Goal: Information Seeking & Learning: Learn about a topic

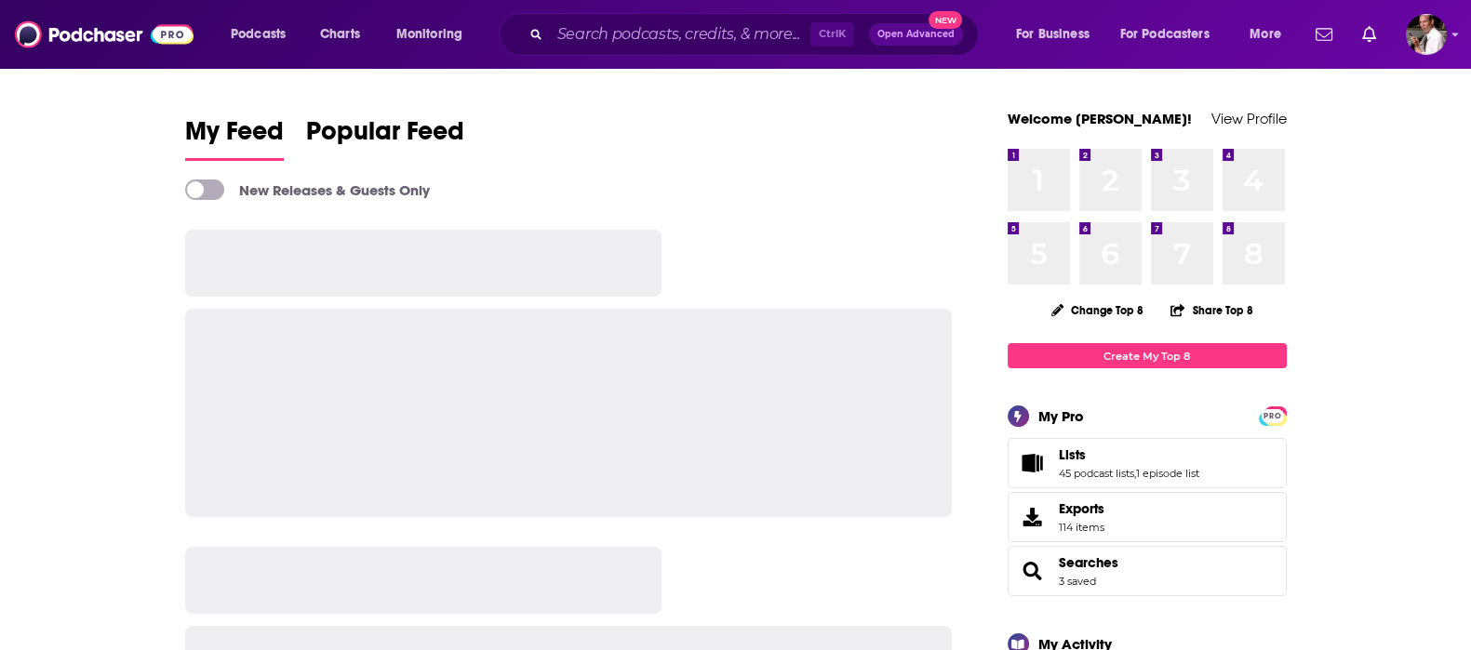
click at [584, 32] on input "Search podcasts, credits, & more..." at bounding box center [680, 35] width 260 height 30
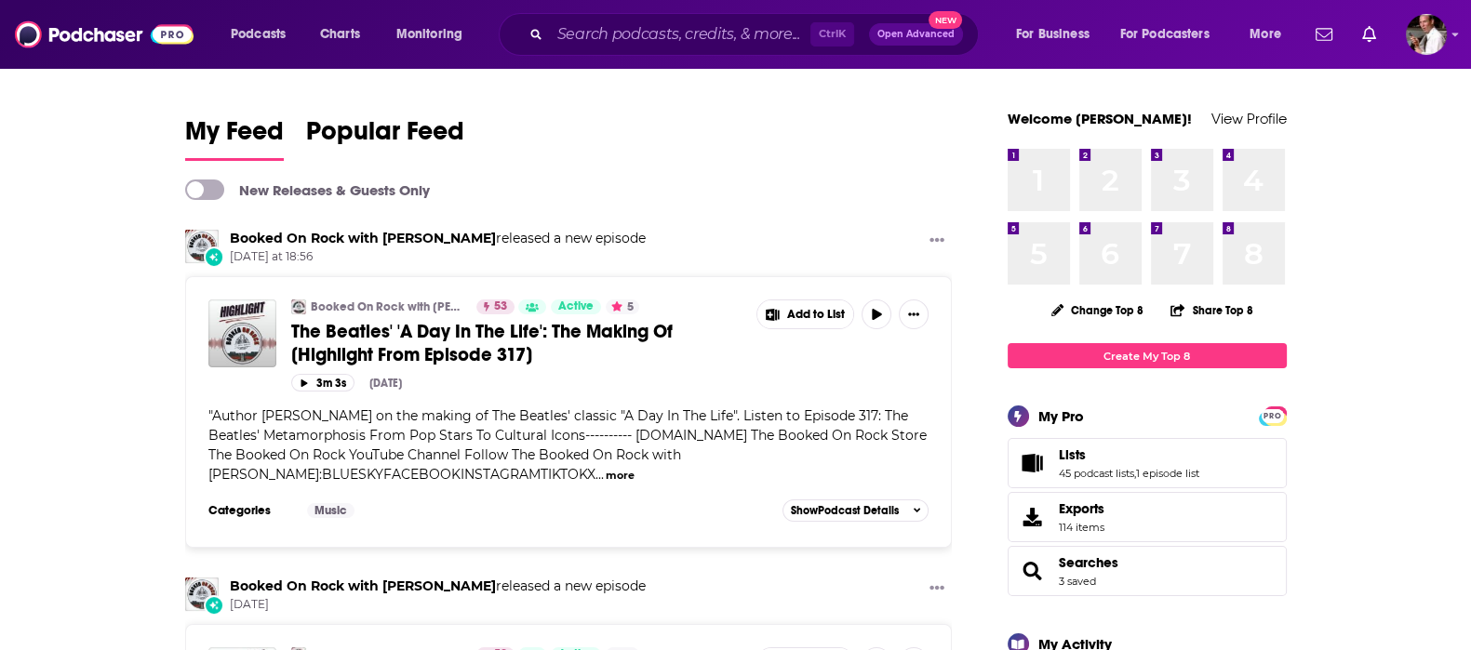
click at [584, 32] on input "Search podcasts, credits, & more..." at bounding box center [680, 35] width 260 height 30
click at [577, 35] on input "Search podcasts, credits, & more..." at bounding box center [680, 35] width 260 height 30
click at [581, 34] on input "Search podcasts, credits, & more..." at bounding box center [680, 35] width 260 height 30
click at [572, 33] on input "Search podcasts, credits, & more..." at bounding box center [680, 35] width 260 height 30
click at [586, 41] on input "Search podcasts, credits, & more..." at bounding box center [680, 35] width 260 height 30
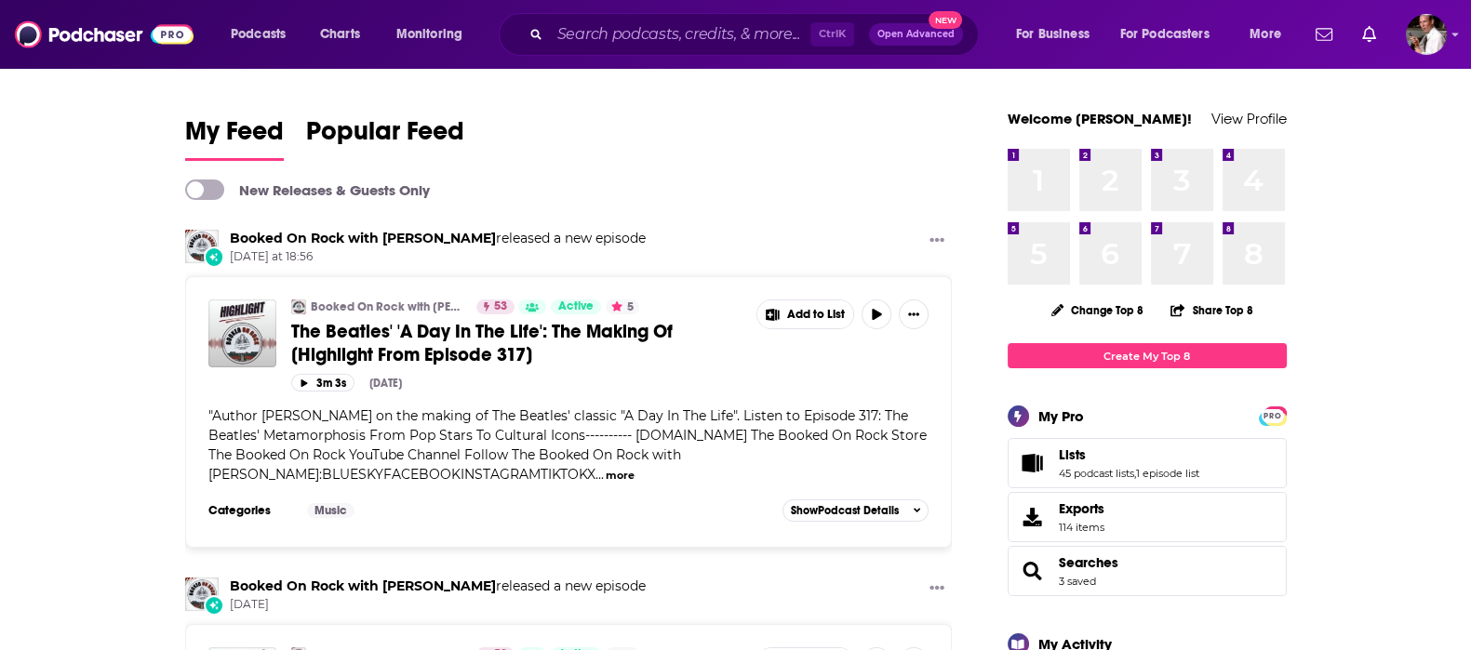
click at [590, 34] on input "Search podcasts, credits, & more..." at bounding box center [680, 35] width 260 height 30
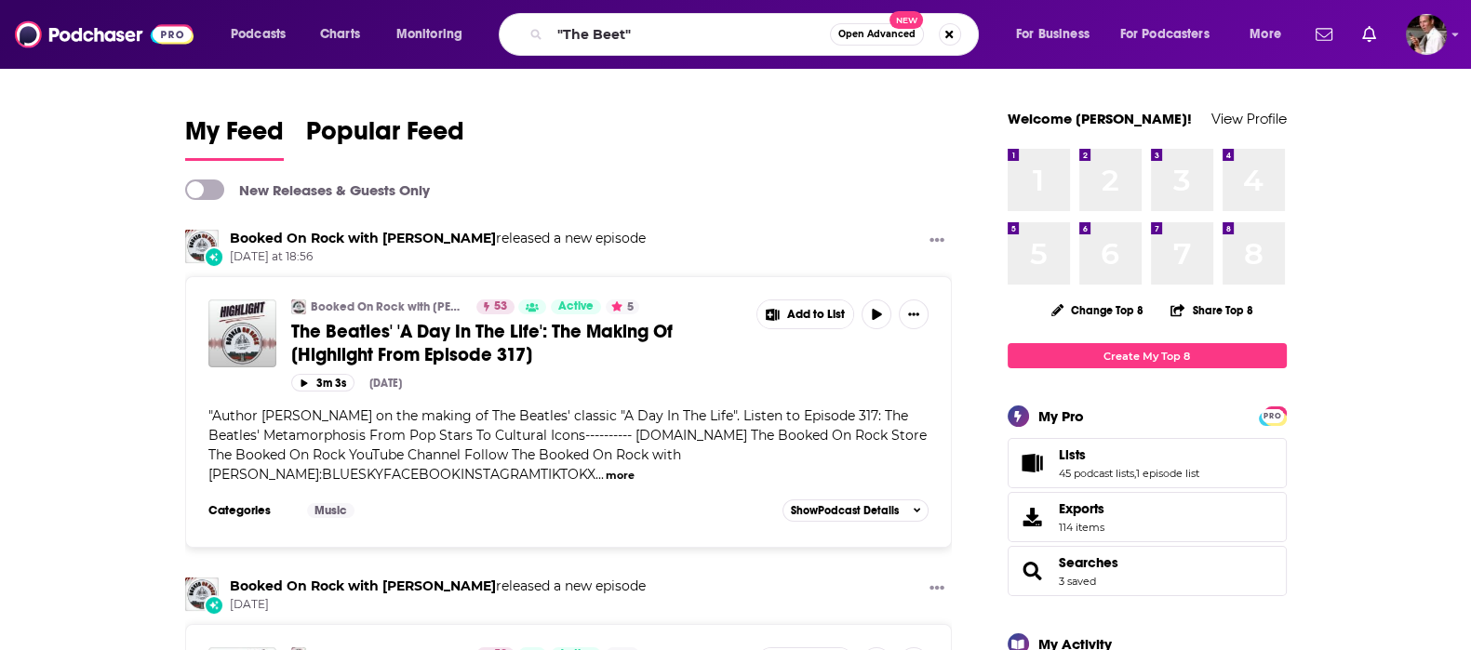
type input ""The Beet""
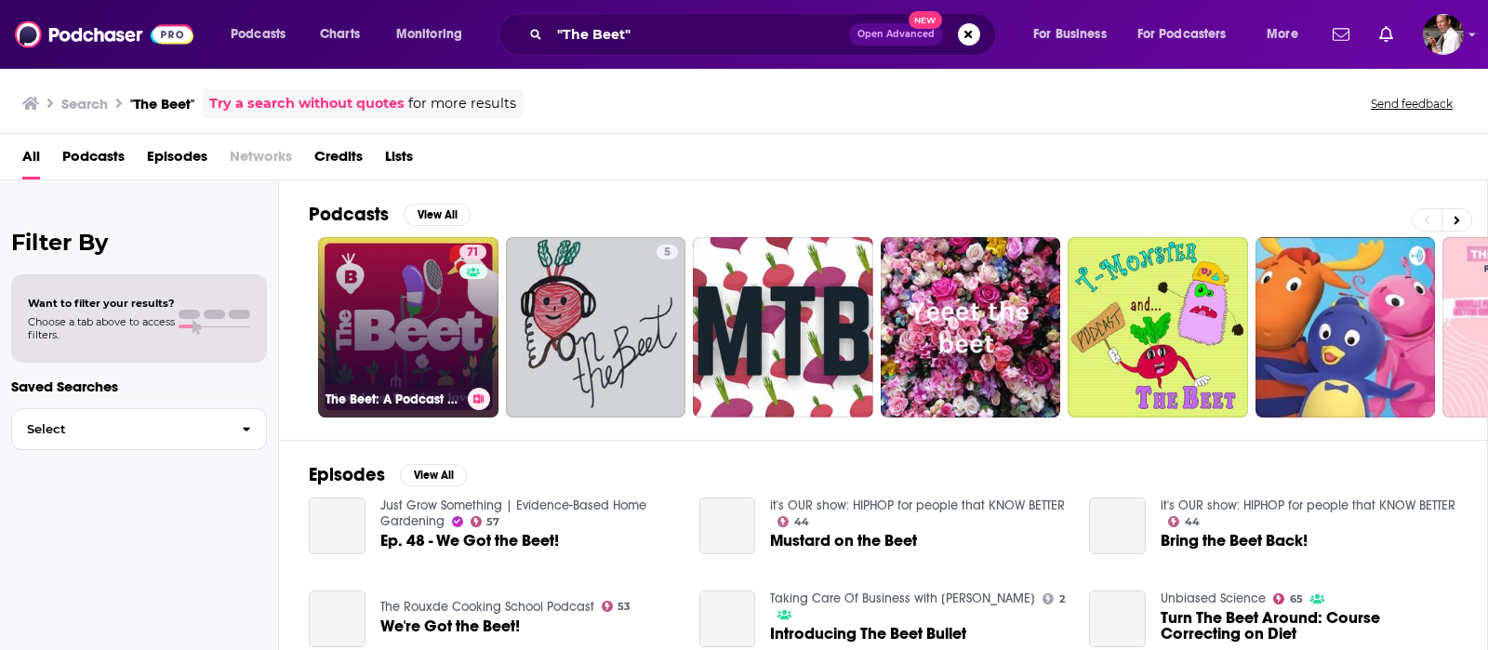
click at [412, 366] on link "71 The Beet: A Podcast For Plant Lovers" at bounding box center [408, 327] width 180 height 180
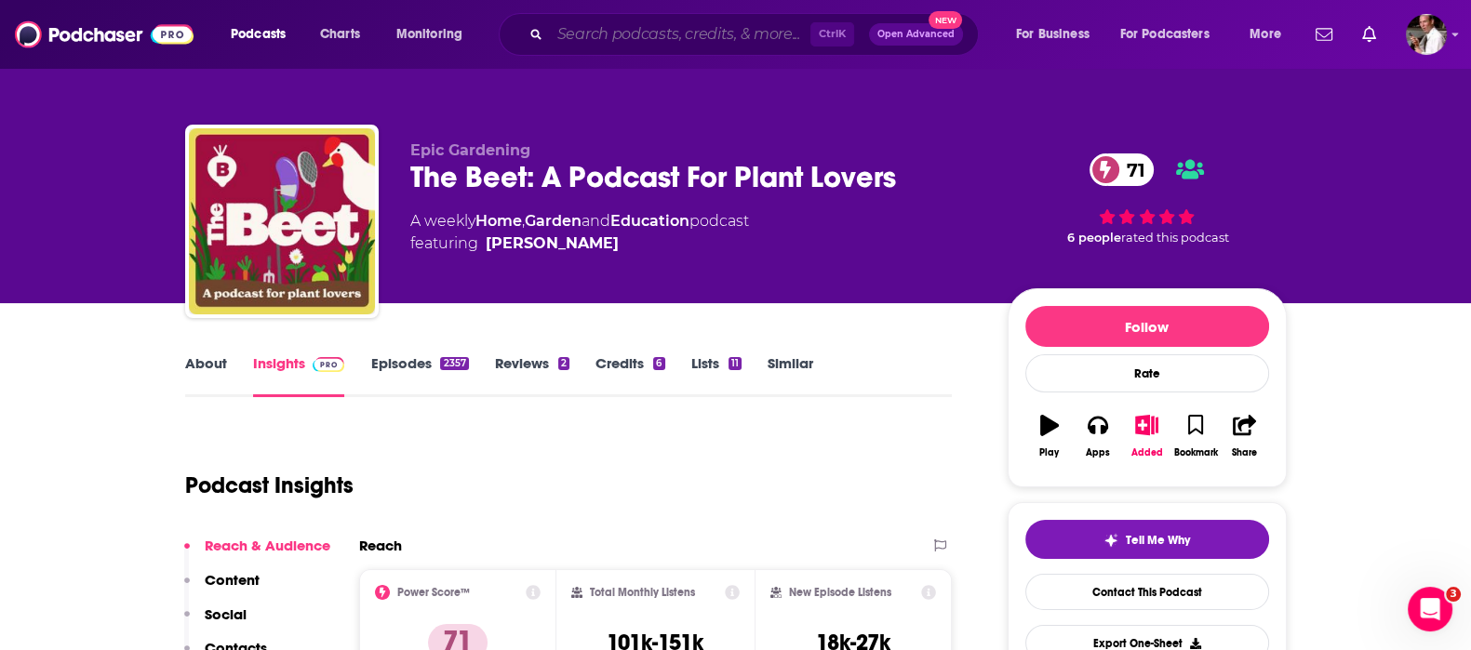
click at [597, 35] on input "Search podcasts, credits, & more..." at bounding box center [680, 35] width 260 height 30
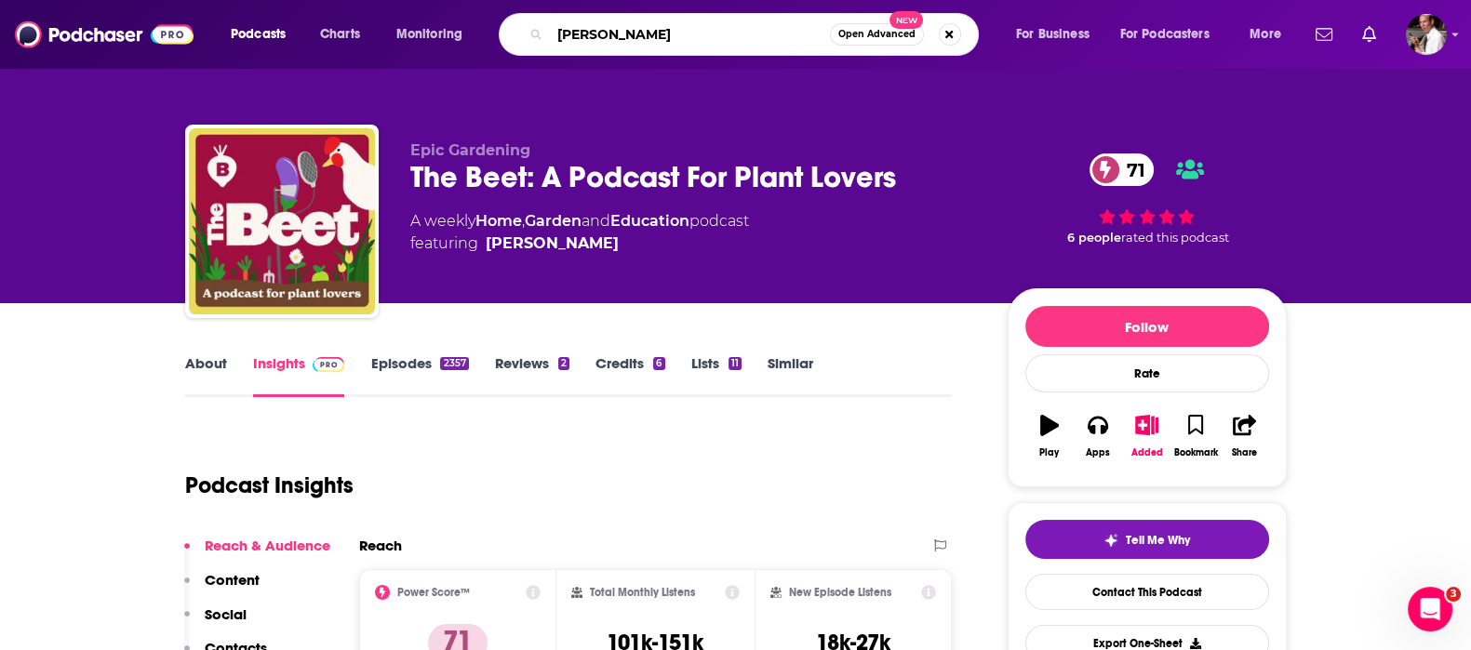
type input "[PERSON_NAME]"
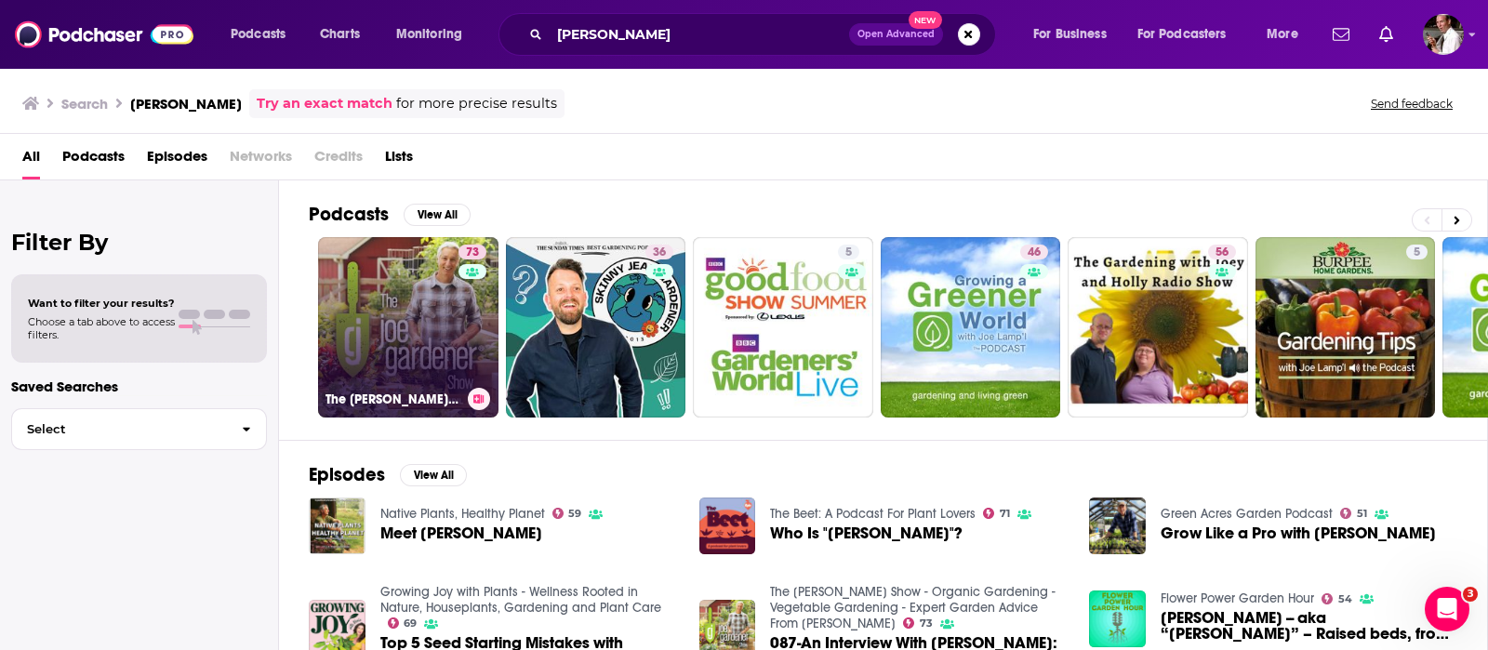
click at [436, 361] on link "73 The [PERSON_NAME] Show - Organic Gardening - Vegetable Gardening - Expert Ga…" at bounding box center [408, 327] width 180 height 180
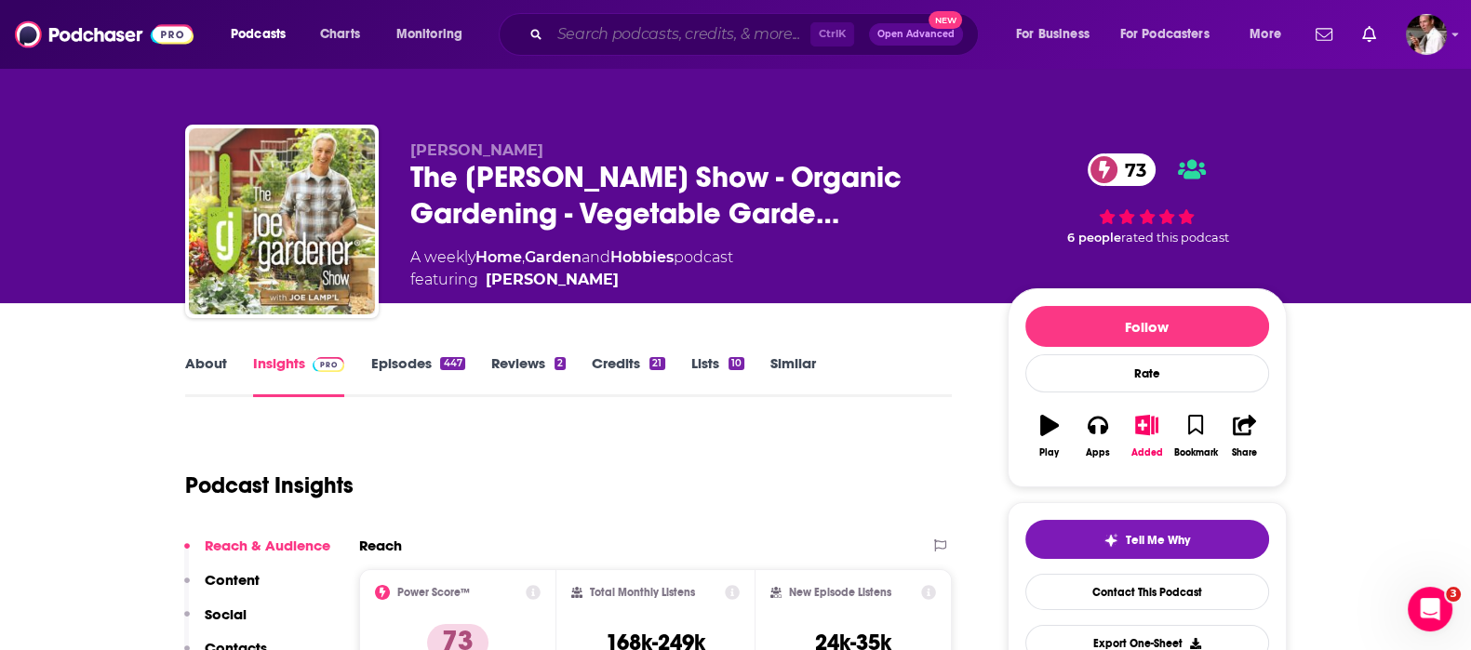
click at [617, 27] on input "Search podcasts, credits, & more..." at bounding box center [680, 35] width 260 height 30
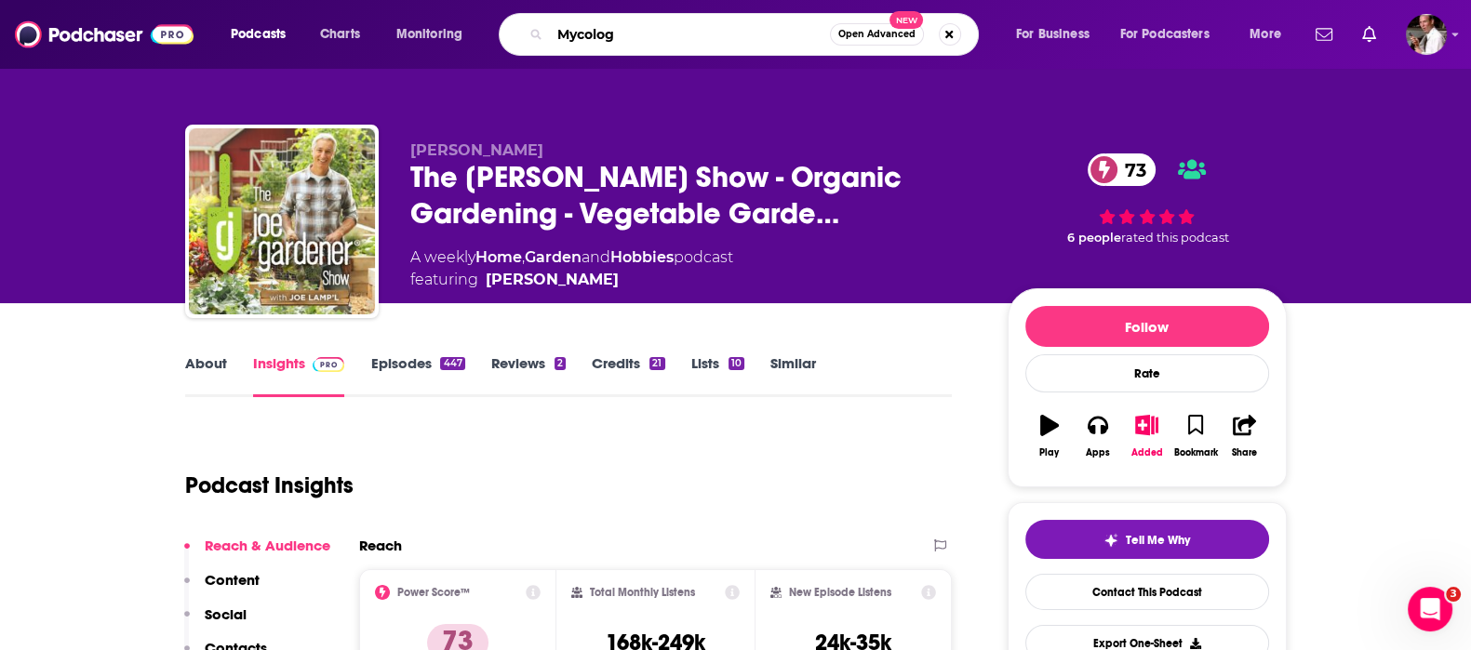
type input "Mycology"
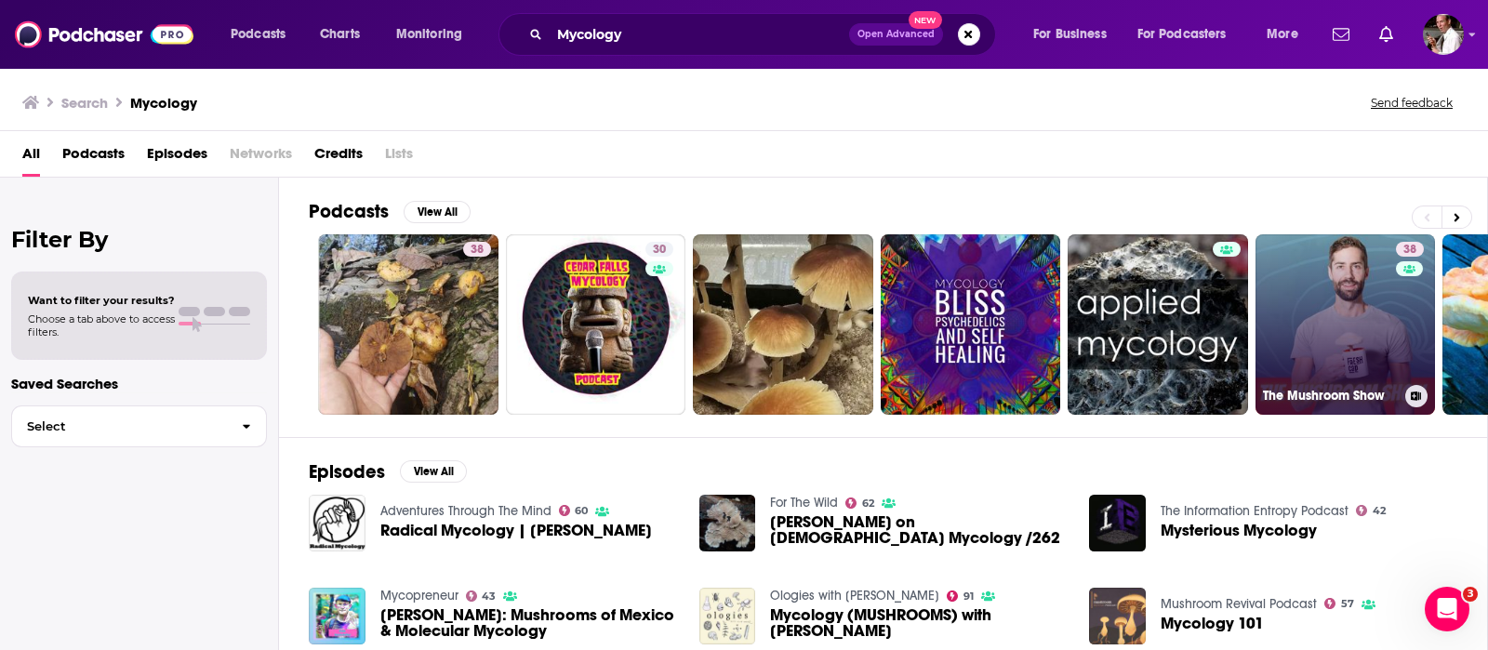
click at [1340, 328] on link "38 The Mushroom Show" at bounding box center [1346, 324] width 180 height 180
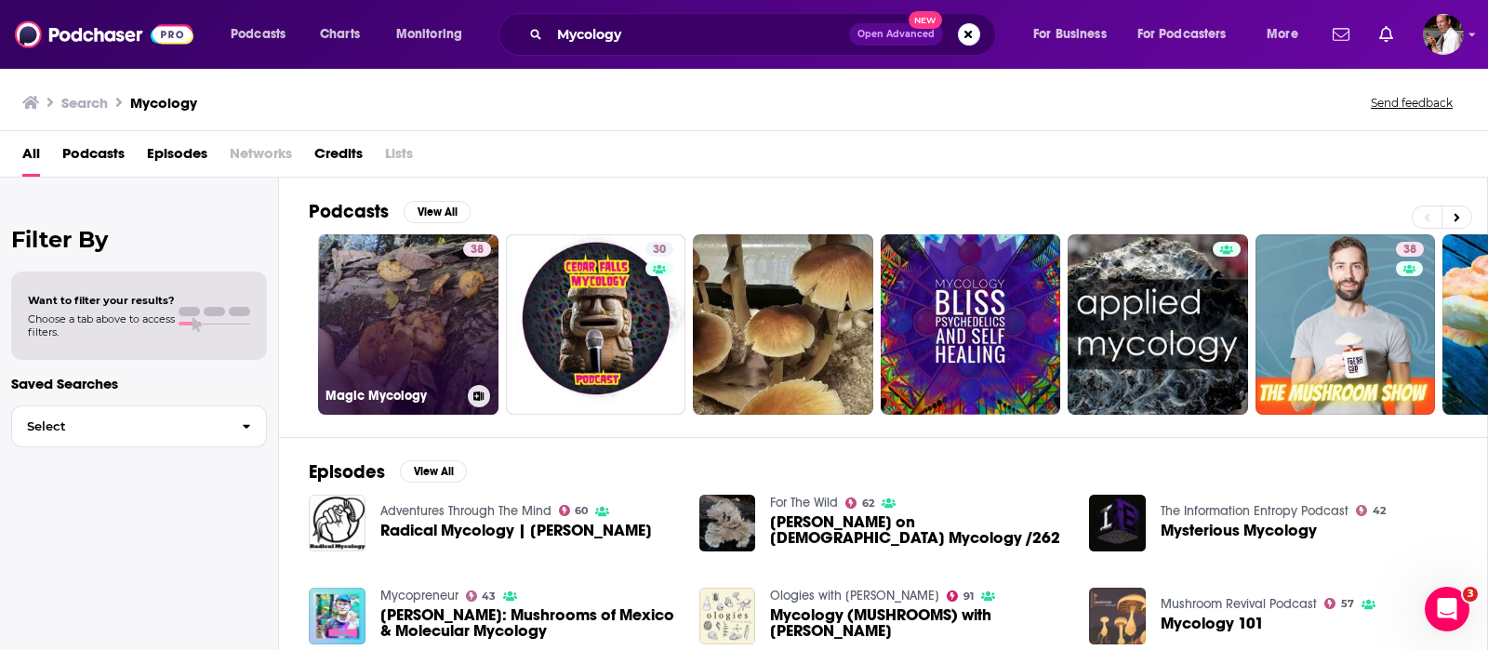
click at [380, 335] on link "38 Magic Mycology" at bounding box center [408, 324] width 180 height 180
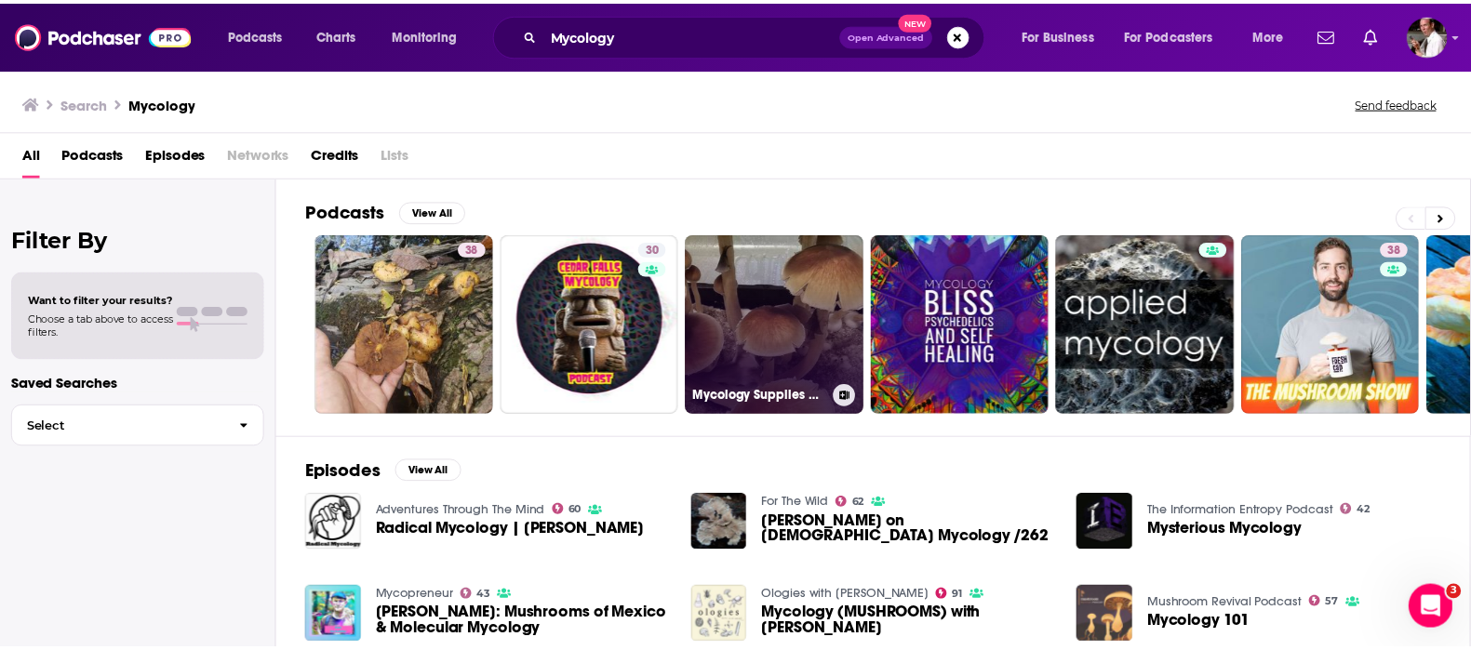
scroll to position [154, 0]
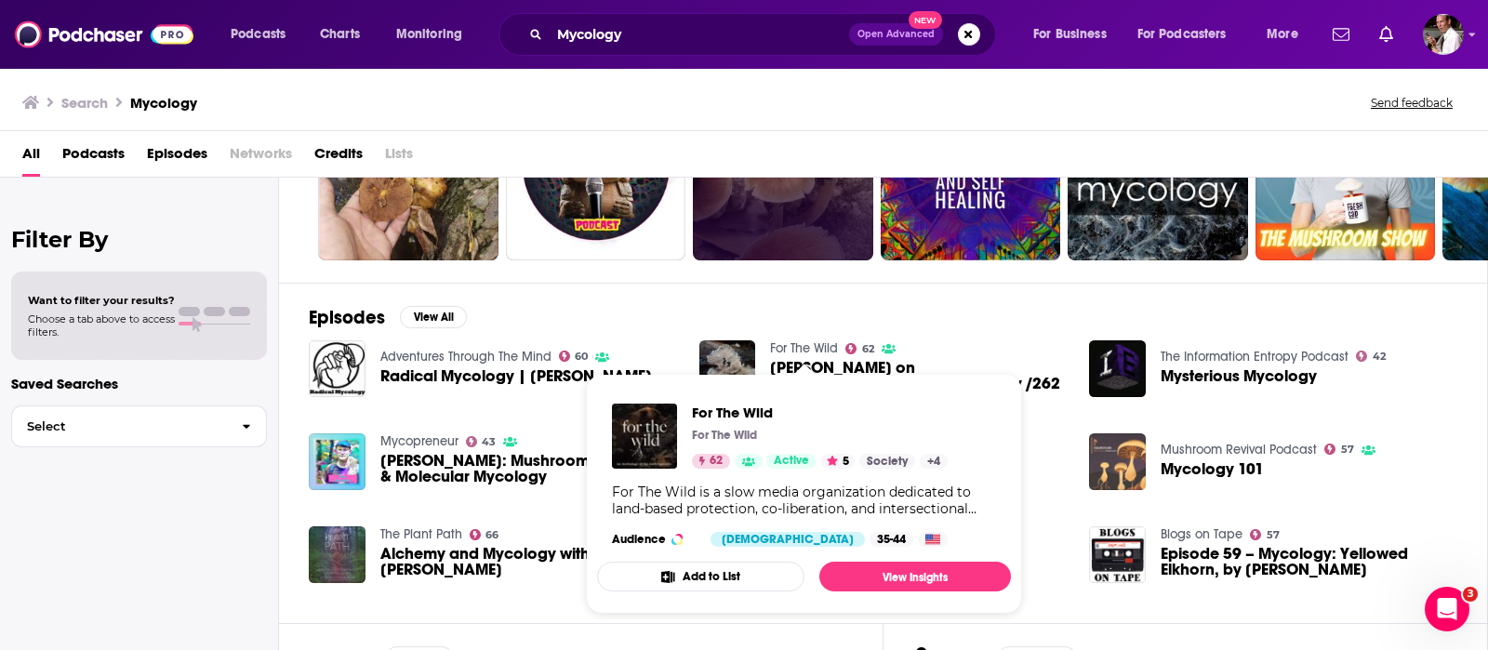
click at [803, 341] on link "For The Wild" at bounding box center [804, 348] width 68 height 16
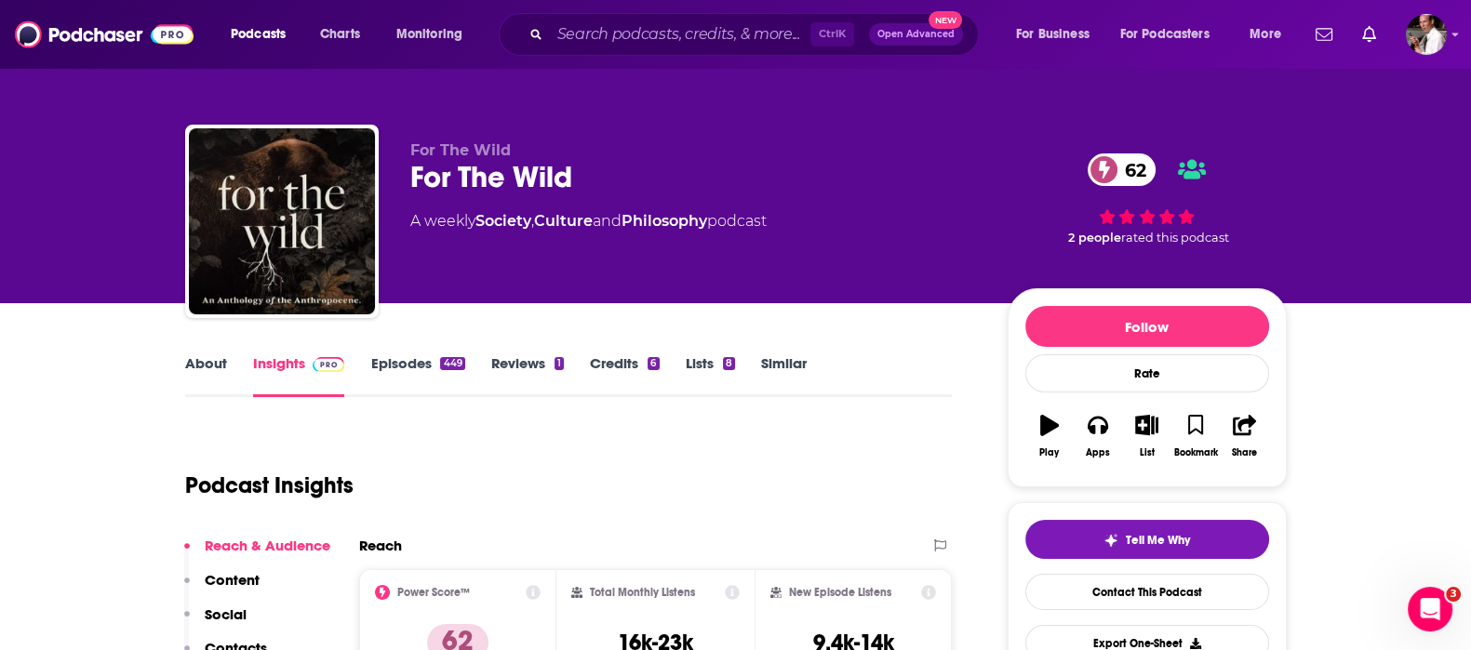
click at [397, 360] on link "Episodes 449" at bounding box center [417, 375] width 94 height 43
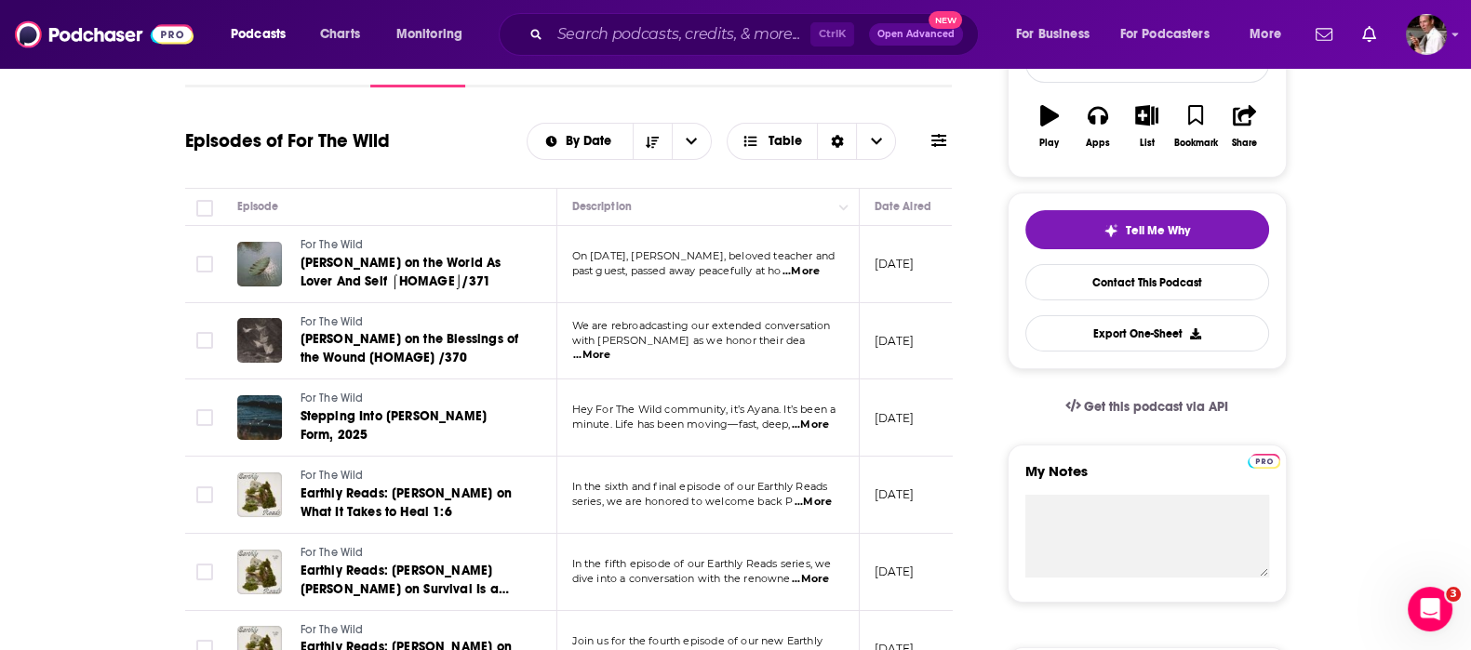
scroll to position [464, 0]
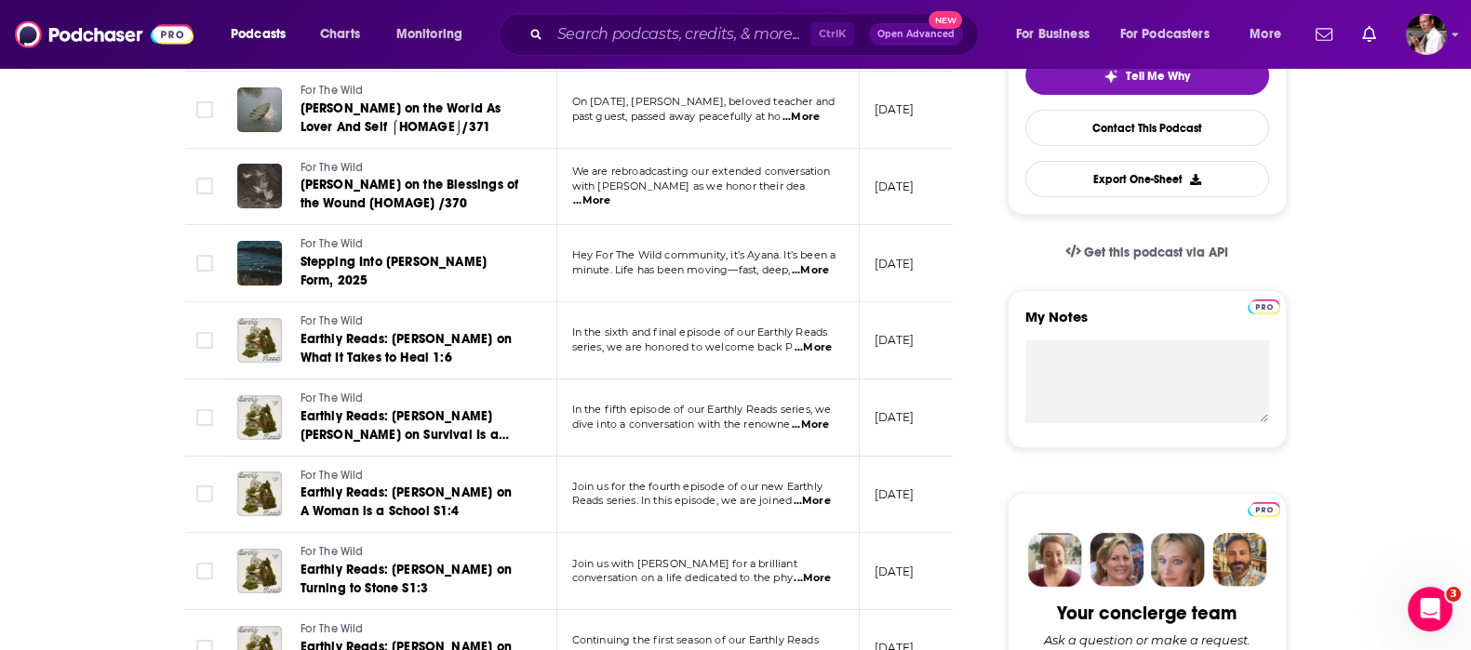
click at [818, 418] on span "...More" at bounding box center [810, 425] width 37 height 15
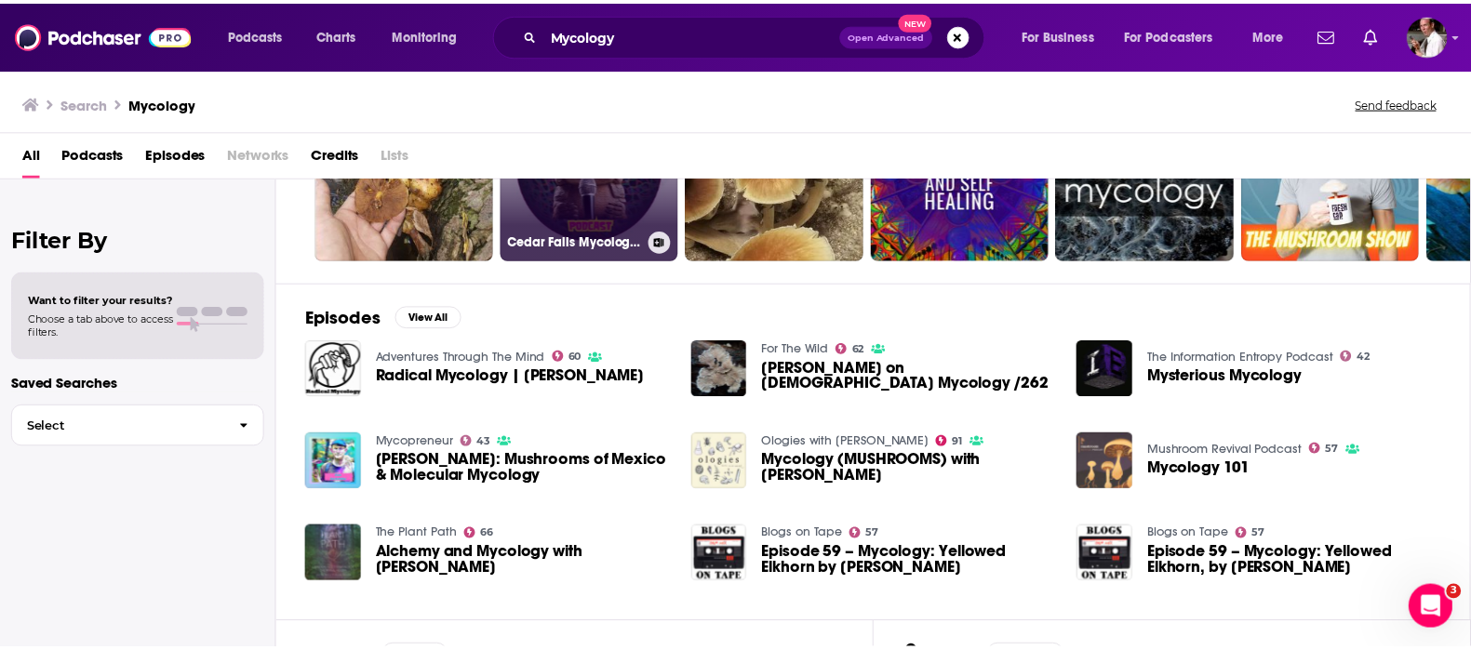
scroll to position [310, 0]
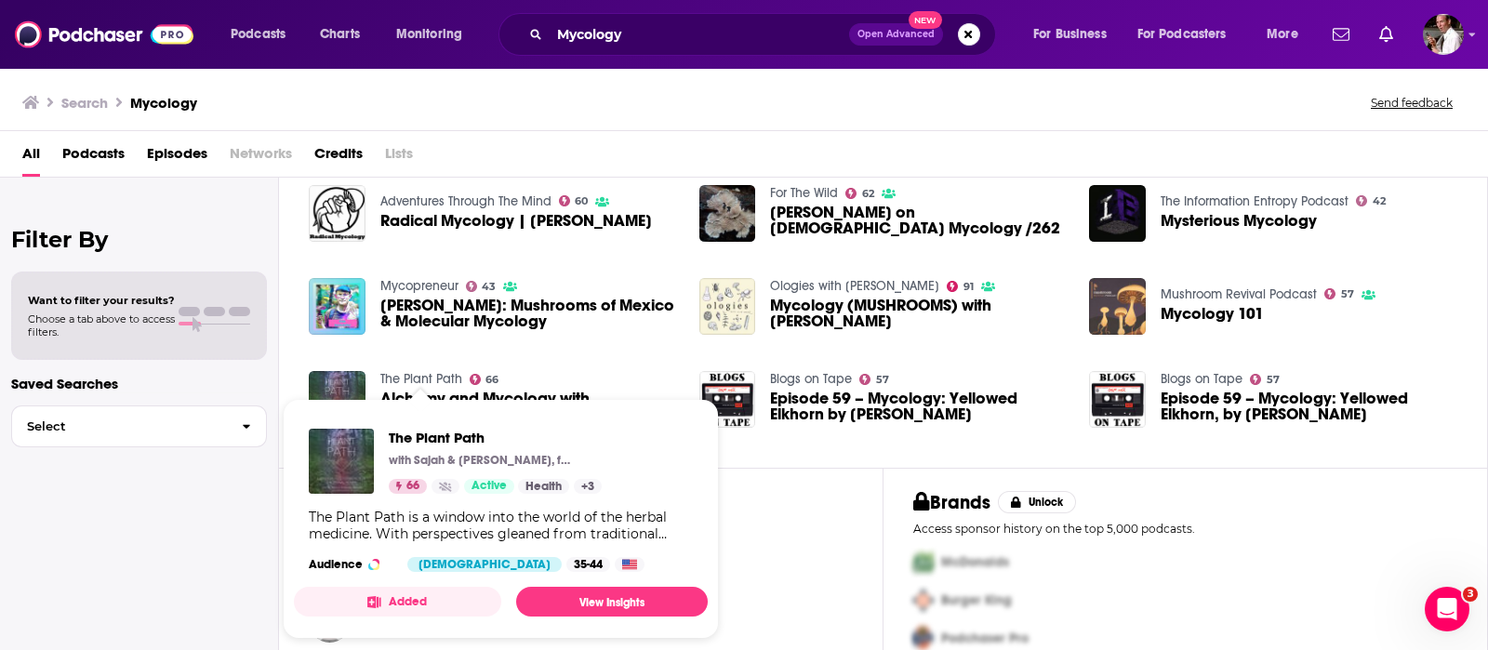
click at [426, 373] on link "The Plant Path" at bounding box center [421, 379] width 82 height 16
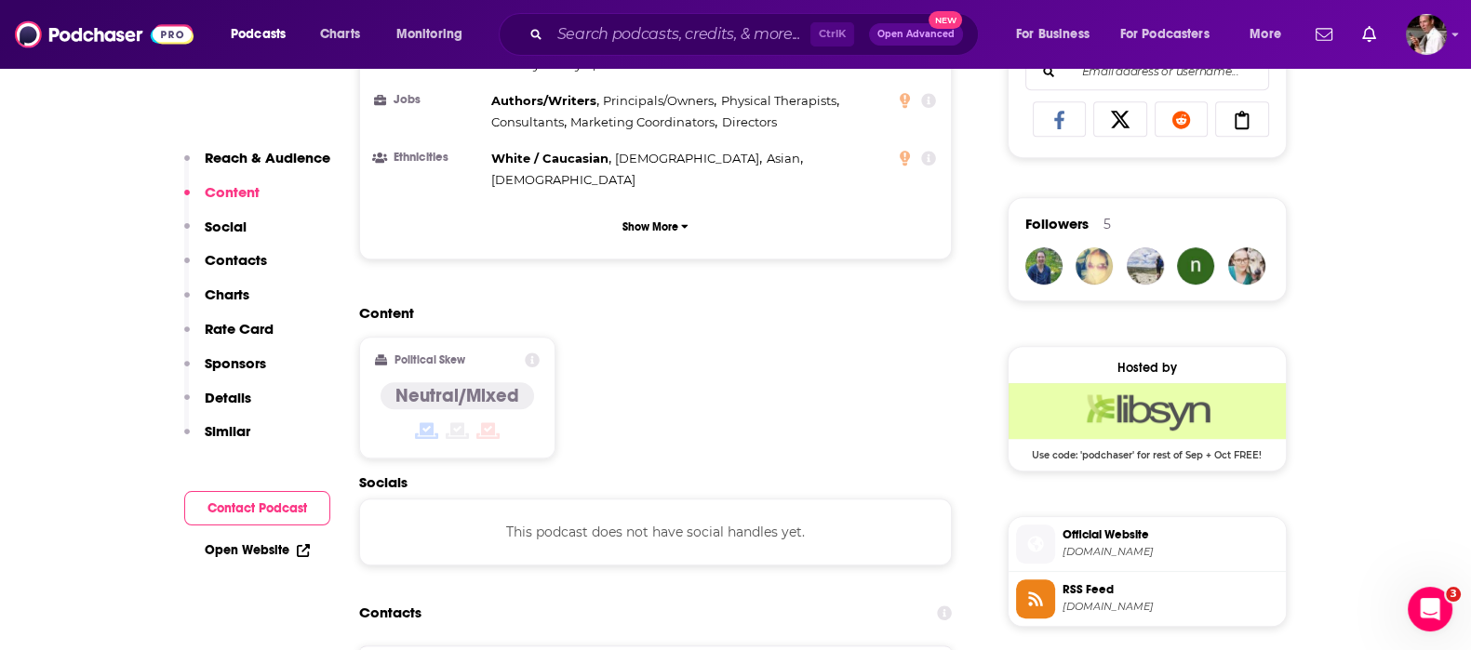
scroll to position [1240, 0]
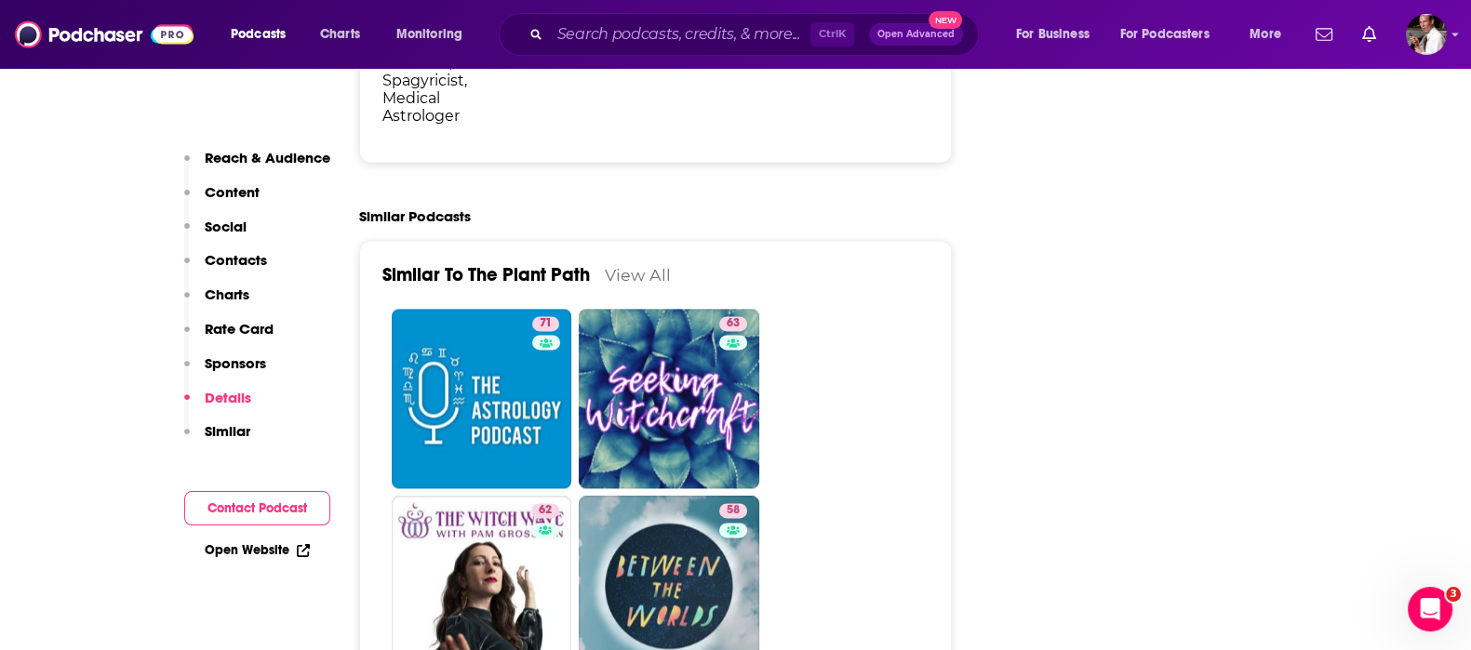
scroll to position [3720, 0]
